Goal: Transaction & Acquisition: Purchase product/service

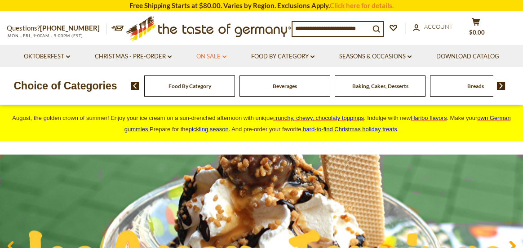
click at [210, 54] on link "On Sale dropdown_arrow" at bounding box center [211, 57] width 30 height 10
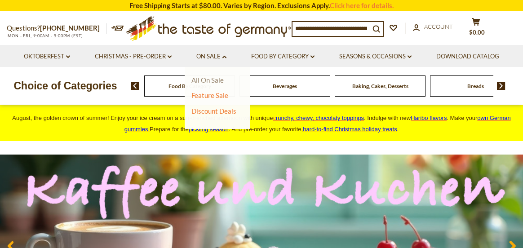
click at [214, 79] on link "All On Sale" at bounding box center [207, 80] width 32 height 8
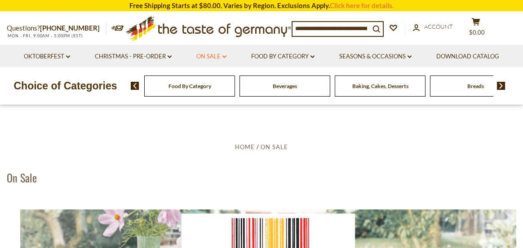
click at [203, 55] on link "On Sale dropdown_arrow" at bounding box center [211, 57] width 30 height 10
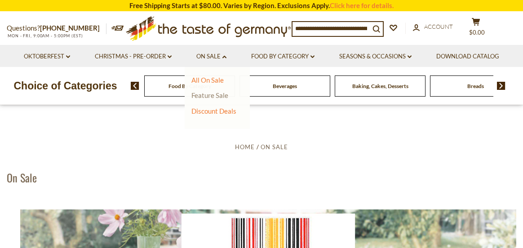
click at [212, 96] on link "Feature Sale" at bounding box center [209, 95] width 37 height 8
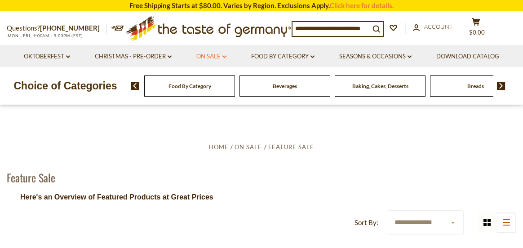
click at [212, 56] on link "On Sale dropdown_arrow" at bounding box center [211, 57] width 30 height 10
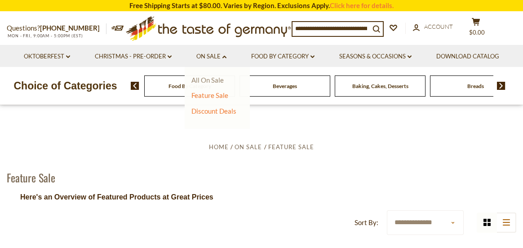
click at [207, 80] on link "All On Sale" at bounding box center [207, 80] width 32 height 8
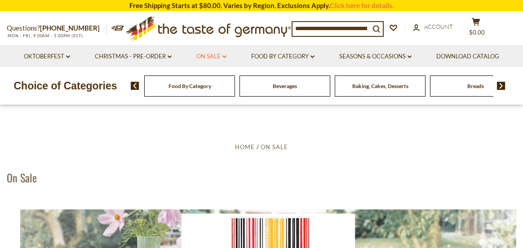
click at [215, 53] on link "On Sale dropdown_arrow" at bounding box center [211, 57] width 30 height 10
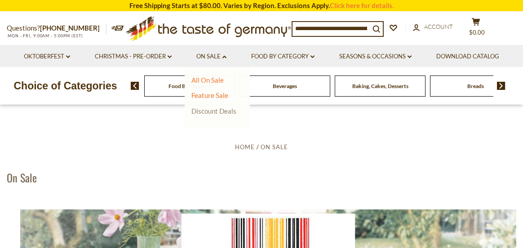
click at [216, 110] on link "Discount Deals" at bounding box center [213, 111] width 45 height 13
click at [220, 126] on link "All Discount Deals" at bounding box center [223, 124] width 54 height 8
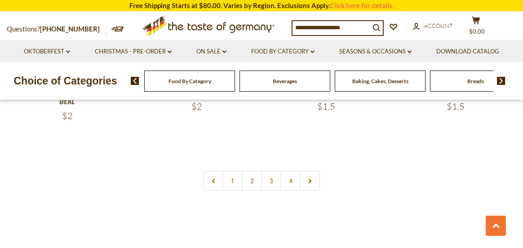
scroll to position [2066, 0]
click at [250, 169] on link "2" at bounding box center [252, 179] width 20 height 20
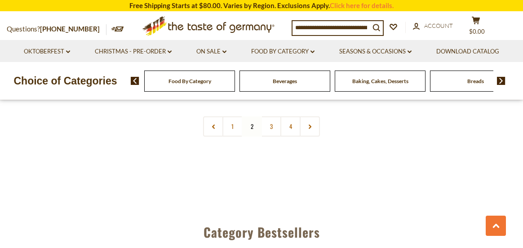
scroll to position [2095, 0]
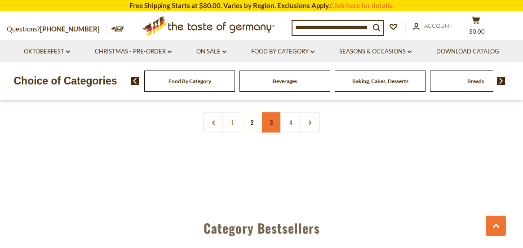
click at [272, 112] on link "3" at bounding box center [271, 122] width 20 height 20
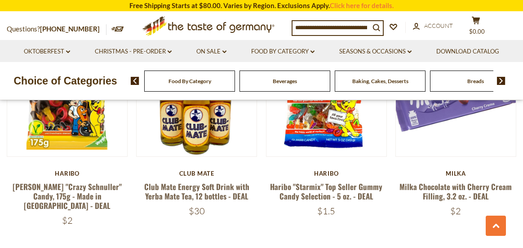
scroll to position [2050, 0]
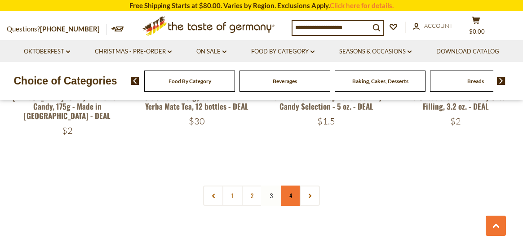
click at [289, 185] on link "4" at bounding box center [290, 195] width 20 height 20
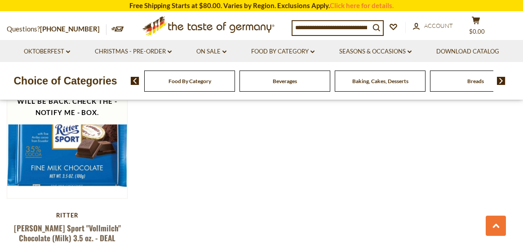
scroll to position [927, 0]
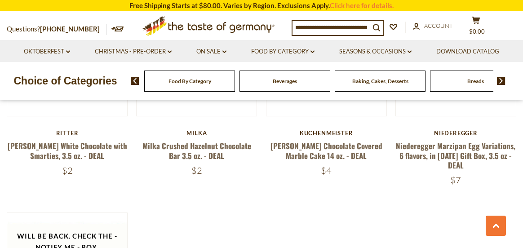
click at [502, 79] on img at bounding box center [501, 81] width 9 height 8
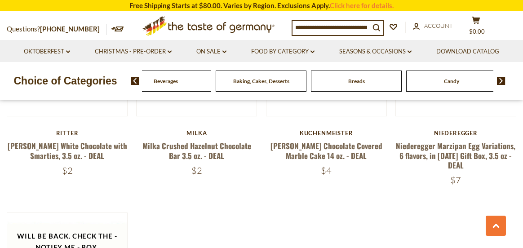
click at [502, 79] on img at bounding box center [501, 81] width 9 height 8
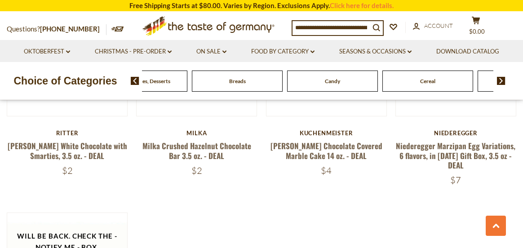
click at [502, 79] on img at bounding box center [501, 81] width 9 height 8
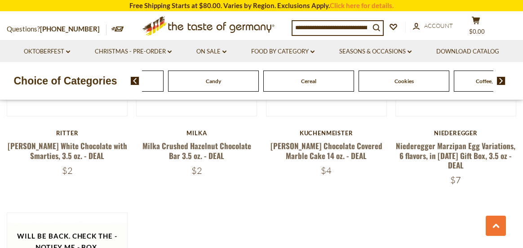
click at [502, 79] on img at bounding box center [501, 81] width 9 height 8
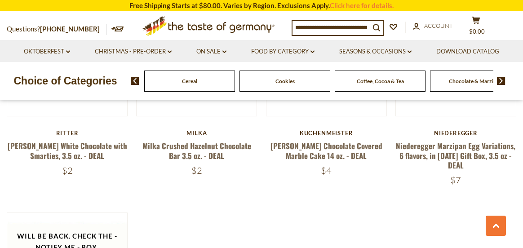
click at [502, 79] on img at bounding box center [501, 81] width 9 height 8
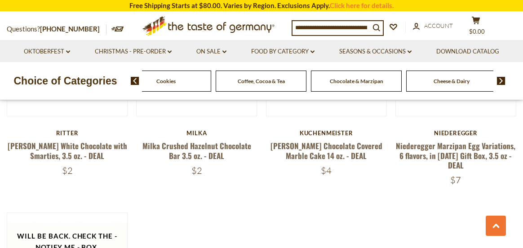
click at [502, 79] on img at bounding box center [501, 81] width 9 height 8
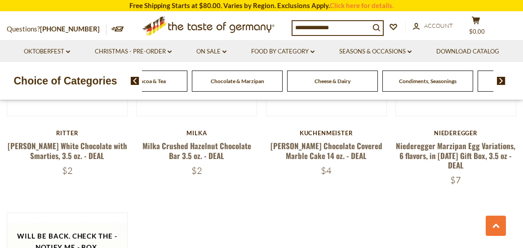
click at [502, 79] on img at bounding box center [501, 81] width 9 height 8
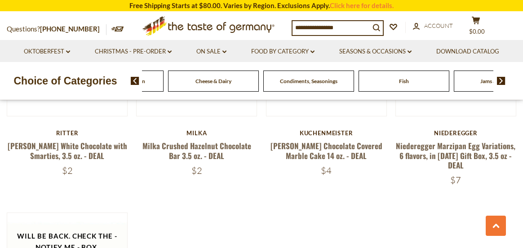
click at [502, 79] on img at bounding box center [501, 81] width 9 height 8
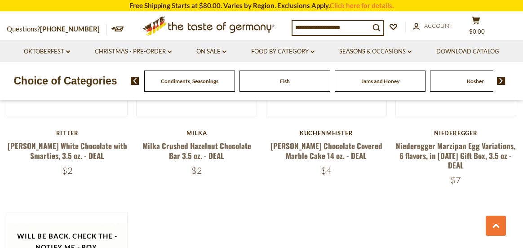
click at [502, 79] on img at bounding box center [501, 81] width 9 height 8
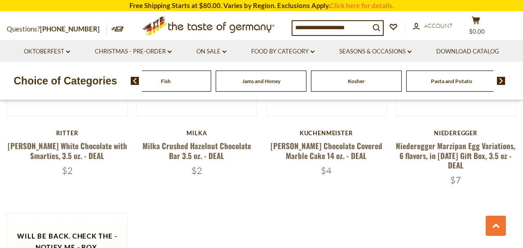
click at [502, 79] on img at bounding box center [501, 81] width 9 height 8
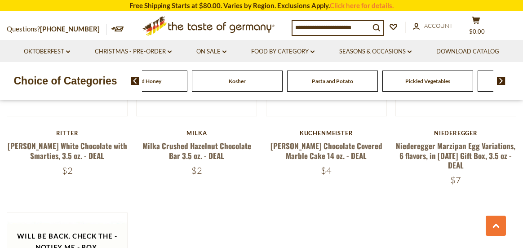
click at [502, 79] on img at bounding box center [501, 81] width 9 height 8
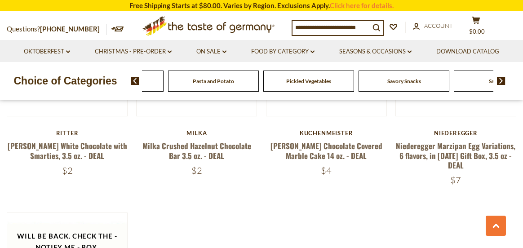
click at [502, 79] on img at bounding box center [501, 81] width 9 height 8
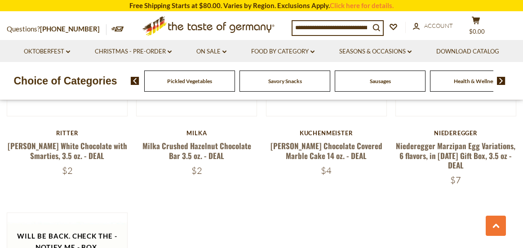
click at [379, 80] on span "Sausages" at bounding box center [380, 81] width 21 height 7
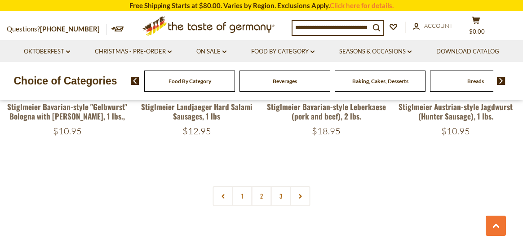
scroll to position [2066, 0]
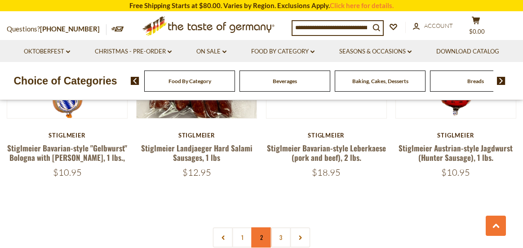
click at [258, 227] on link "2" at bounding box center [261, 237] width 20 height 20
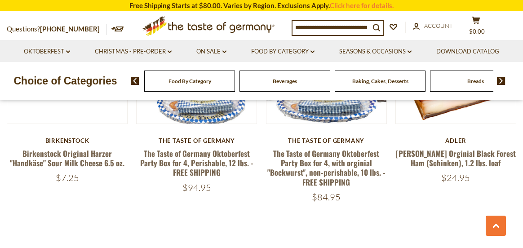
scroll to position [2091, 0]
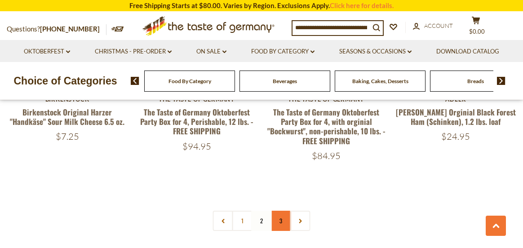
click at [282, 211] on link "3" at bounding box center [281, 221] width 20 height 20
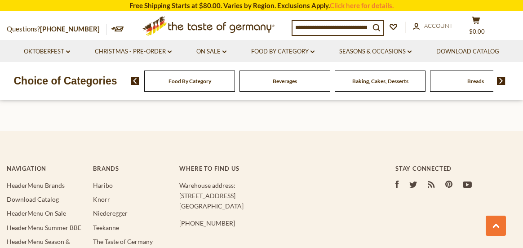
scroll to position [1103, 0]
